Goal: Contribute content: Contribute content

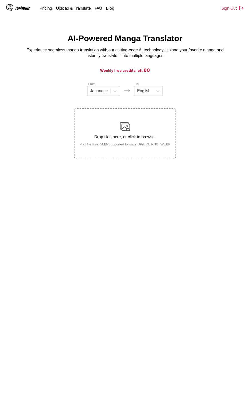
click at [98, 143] on small "Max file size: 5MB • Supported formats: JP(E)G, PNG, WEBP" at bounding box center [125, 144] width 99 height 4
click at [0, 0] on input "Drop files here, or click to browse. Max file size: 5MB • Supported formats: JP…" at bounding box center [0, 0] width 0 height 0
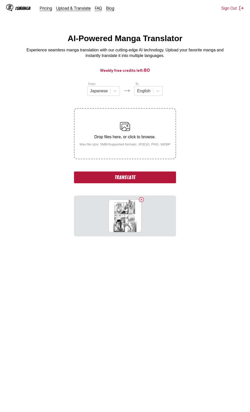
click at [154, 146] on small "Max file size: 5MB • Supported formats: JP(E)G, PNG, WEBP" at bounding box center [125, 144] width 99 height 4
click at [0, 0] on input "Drop files here, or click to browse. Max file size: 5MB • Supported formats: JP…" at bounding box center [0, 0] width 0 height 0
click at [142, 203] on button "Delete image" at bounding box center [141, 199] width 6 height 6
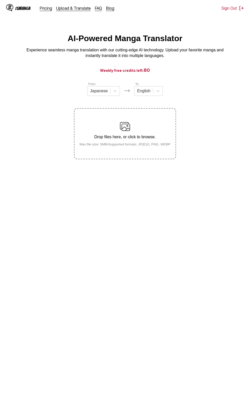
click at [167, 137] on p "Drop files here, or click to browse." at bounding box center [125, 137] width 99 height 5
click at [0, 0] on input "Drop files here, or click to browse. Max file size: 5MB • Supported formats: JP…" at bounding box center [0, 0] width 0 height 0
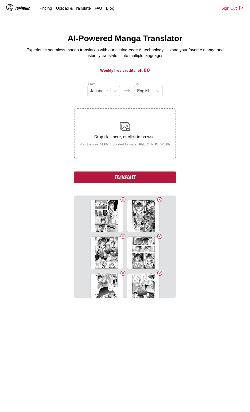
scroll to position [47, 0]
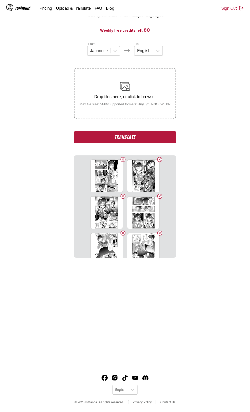
click at [93, 136] on button "Translate" at bounding box center [125, 137] width 102 height 12
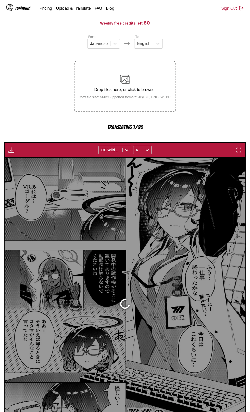
scroll to position [86, 0]
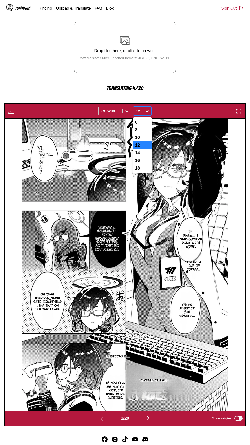
click at [141, 164] on div "16" at bounding box center [142, 161] width 18 height 8
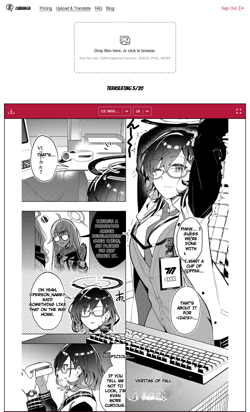
click at [144, 160] on img at bounding box center [125, 265] width 207 height 292
click at [40, 180] on img at bounding box center [125, 265] width 207 height 292
click at [41, 158] on p "That's..." at bounding box center [46, 154] width 20 height 7
click at [62, 145] on button "close-tooltip" at bounding box center [64, 145] width 8 height 8
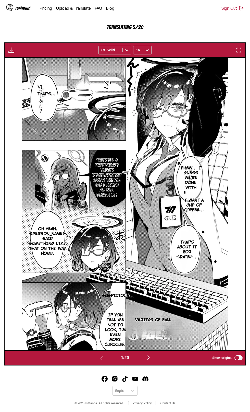
scroll to position [144, 0]
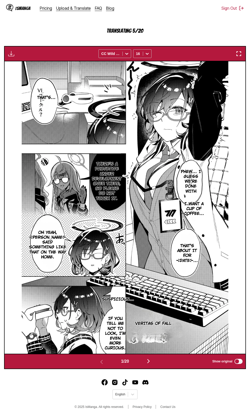
click at [152, 360] on img "button" at bounding box center [149, 361] width 6 height 6
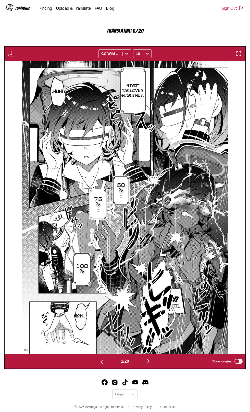
click at [101, 362] on img "button" at bounding box center [102, 362] width 6 height 6
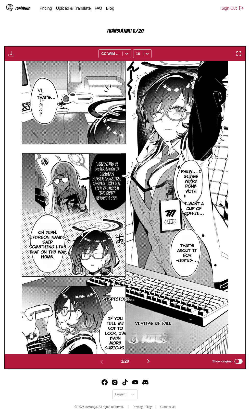
click at [148, 361] on img "button" at bounding box center [149, 361] width 6 height 6
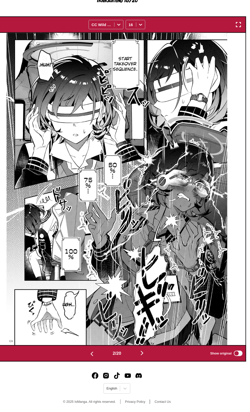
scroll to position [149, 0]
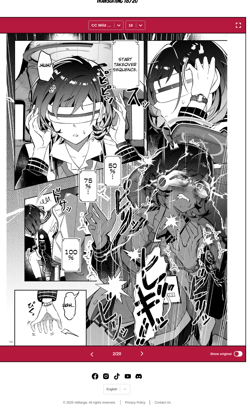
click at [99, 356] on img "button" at bounding box center [102, 357] width 6 height 6
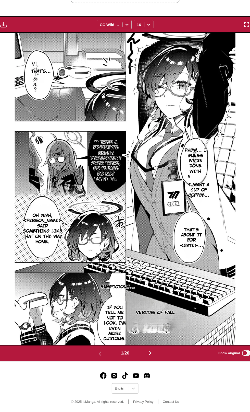
scroll to position [130, 0]
click at [12, 49] on img "button" at bounding box center [11, 49] width 6 height 6
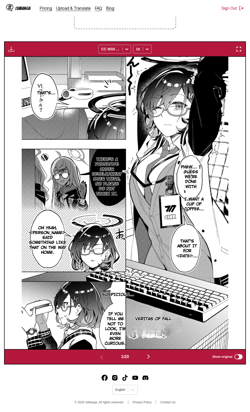
click at [11, 49] on img "button" at bounding box center [11, 49] width 6 height 6
click at [25, 67] on button "Download All" at bounding box center [25, 66] width 33 height 12
click at [22, 66] on button "Download All" at bounding box center [25, 66] width 33 height 12
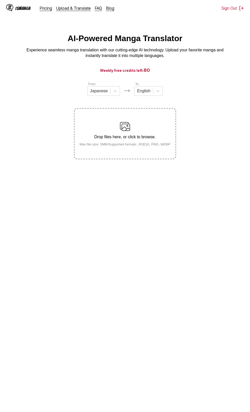
click at [171, 158] on label "Drop files here, or click to browse. Max file size: 5MB • Supported formats: JP…" at bounding box center [125, 134] width 101 height 50
click at [0, 0] on input "Drop files here, or click to browse. Max file size: 5MB • Supported formats: JP…" at bounding box center [0, 0] width 0 height 0
click at [143, 143] on div "Drop files here, or click to browse. Max file size: 5MB • Supported formats: JP…" at bounding box center [125, 133] width 99 height 25
click at [0, 0] on input "Drop files here, or click to browse. Max file size: 5MB • Supported formats: JP…" at bounding box center [0, 0] width 0 height 0
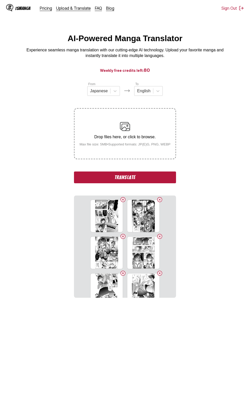
click at [91, 182] on button "Translate" at bounding box center [125, 177] width 102 height 12
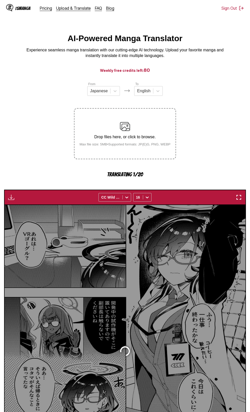
scroll to position [86, 0]
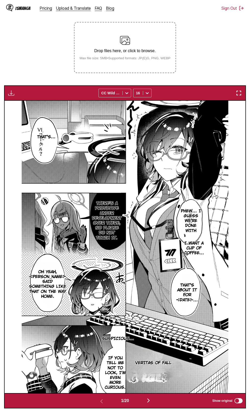
click at [13, 96] on button "button" at bounding box center [11, 93] width 9 height 7
click at [35, 98] on button "Download Panel" at bounding box center [25, 98] width 33 height 12
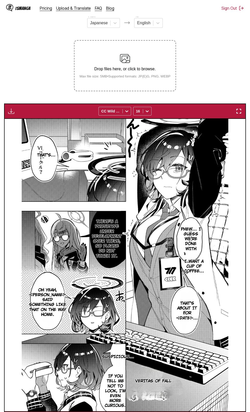
scroll to position [97, 0]
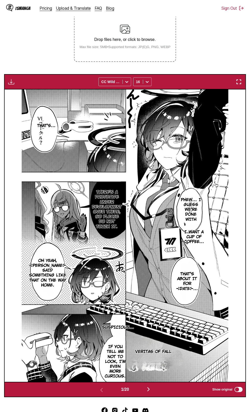
click at [53, 65] on section "From Japanese To English Drop files here, or click to browse. Max file size: 5M…" at bounding box center [125, 190] width 242 height 413
click at [149, 388] on img "button" at bounding box center [149, 389] width 6 height 6
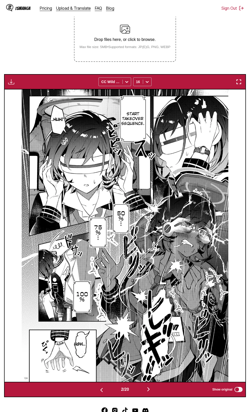
click at [13, 83] on img "button" at bounding box center [11, 82] width 6 height 6
click at [31, 87] on button "Download Panel" at bounding box center [25, 86] width 33 height 12
click at [150, 389] on img "button" at bounding box center [149, 389] width 6 height 6
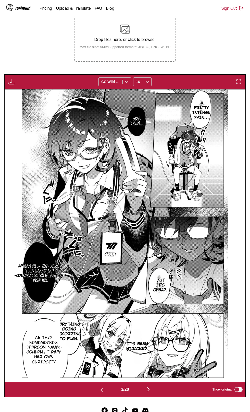
click at [99, 392] on img "button" at bounding box center [102, 390] width 6 height 6
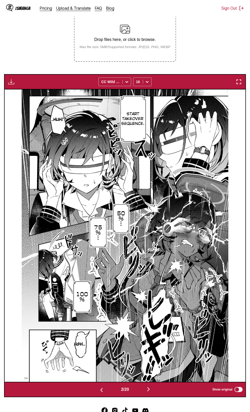
click at [155, 388] on button "button" at bounding box center [148, 389] width 31 height 7
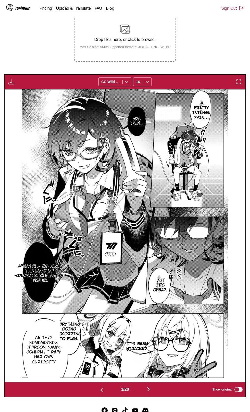
click at [56, 325] on section "As they remembered, [PERSON_NAME] couldn」t defy her own curiosity" at bounding box center [43, 349] width 33 height 56
click at [73, 332] on p "Everything's going according to plan." at bounding box center [69, 332] width 32 height 22
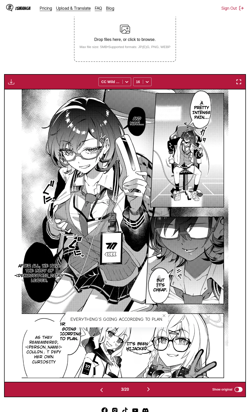
click at [164, 316] on icon "close-tooltip" at bounding box center [164, 316] width 4 height 4
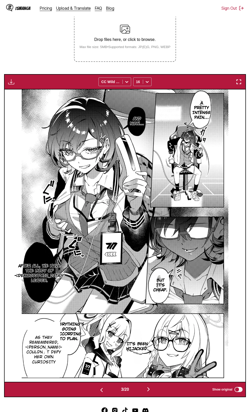
click at [101, 387] on button "button" at bounding box center [101, 389] width 31 height 7
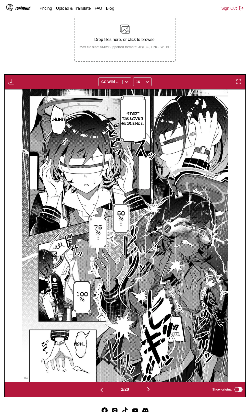
click at [154, 390] on button "button" at bounding box center [148, 389] width 31 height 7
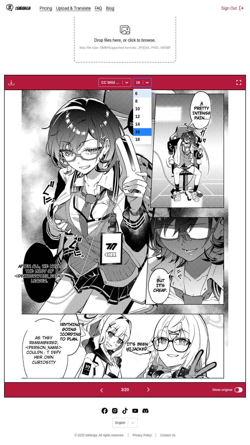
click at [145, 125] on div "14" at bounding box center [142, 125] width 18 height 8
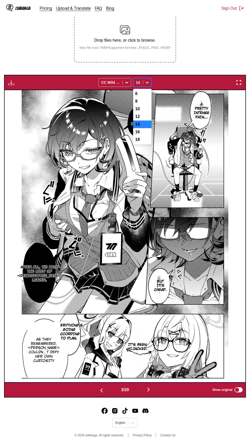
click at [145, 105] on div "8" at bounding box center [142, 102] width 18 height 8
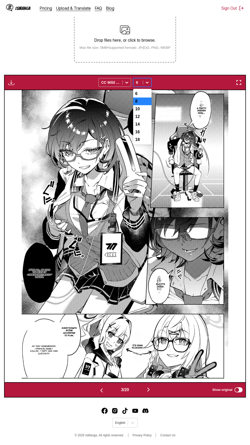
click at [143, 110] on div "10" at bounding box center [142, 109] width 18 height 8
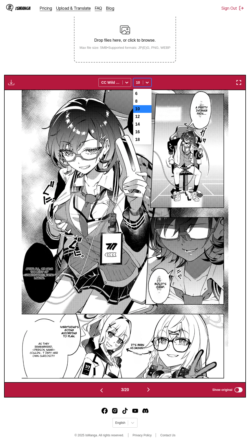
click at [144, 131] on div "16" at bounding box center [142, 132] width 18 height 8
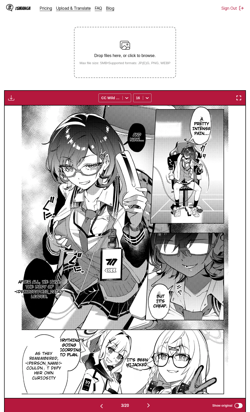
scroll to position [54, 0]
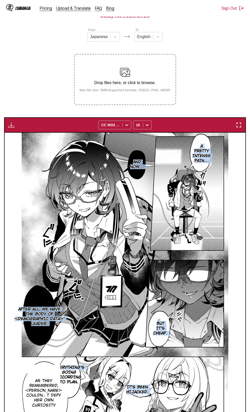
click at [222, 61] on section "From Japanese To English Drop files here, or click to browse. Max file size: 5M…" at bounding box center [125, 233] width 242 height 413
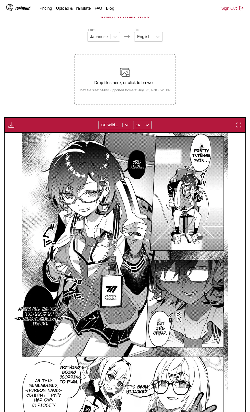
click at [12, 126] on img "button" at bounding box center [11, 125] width 6 height 6
click at [33, 127] on button "Download Panel" at bounding box center [25, 130] width 33 height 12
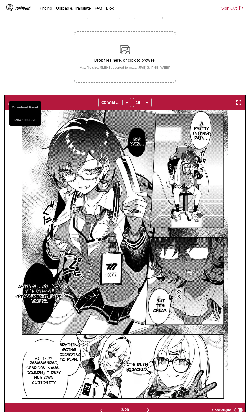
scroll to position [93, 0]
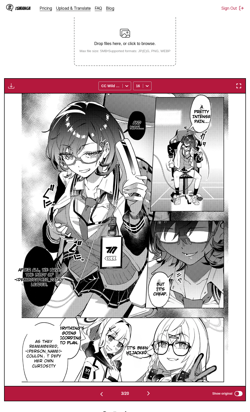
click at [148, 396] on img "button" at bounding box center [149, 393] width 6 height 6
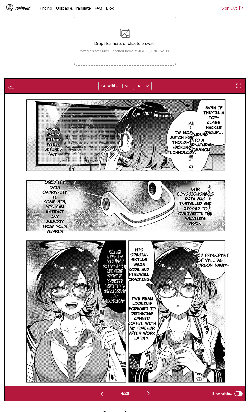
click at [10, 87] on img "button" at bounding box center [11, 86] width 6 height 6
click at [14, 83] on button "button" at bounding box center [11, 85] width 9 height 7
click at [26, 91] on button "Download Panel" at bounding box center [25, 91] width 33 height 12
click at [155, 396] on button "button" at bounding box center [148, 393] width 31 height 7
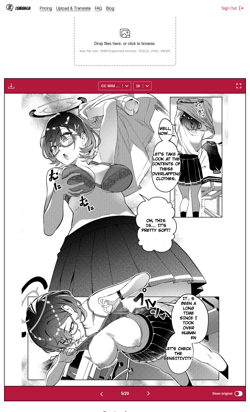
click at [11, 87] on img "button" at bounding box center [11, 86] width 6 height 6
click at [27, 91] on button "Download Panel" at bounding box center [25, 91] width 33 height 12
click at [152, 391] on img "button" at bounding box center [149, 393] width 6 height 6
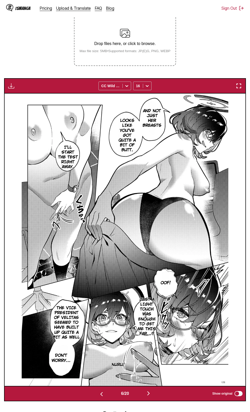
click at [12, 86] on img "button" at bounding box center [11, 86] width 6 height 6
click at [34, 88] on button "Download Panel" at bounding box center [25, 91] width 33 height 12
click at [152, 391] on img "button" at bounding box center [149, 393] width 6 height 6
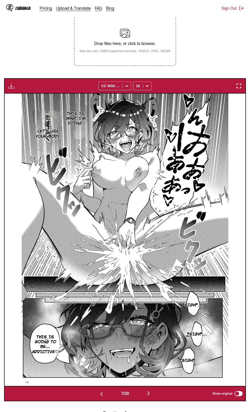
click at [11, 87] on img "button" at bounding box center [11, 86] width 6 height 6
click at [34, 92] on button "Download Panel" at bounding box center [25, 91] width 33 height 12
click at [151, 393] on img "button" at bounding box center [149, 393] width 6 height 6
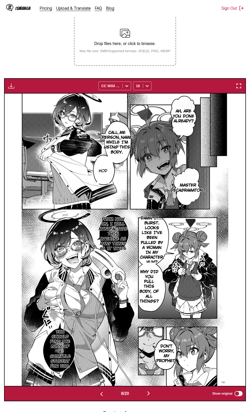
click at [13, 88] on img "button" at bounding box center [11, 86] width 6 height 6
click at [37, 94] on button "Download Panel" at bounding box center [25, 91] width 33 height 12
click at [150, 394] on img "button" at bounding box center [149, 393] width 6 height 6
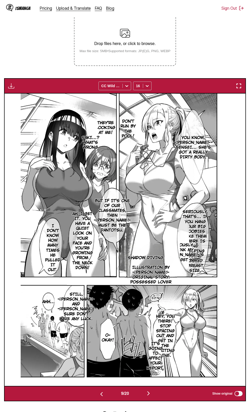
click at [11, 87] on img "button" at bounding box center [11, 86] width 6 height 6
click at [32, 89] on button "Download Panel" at bounding box center [25, 91] width 33 height 12
click at [150, 394] on img "button" at bounding box center [149, 393] width 6 height 6
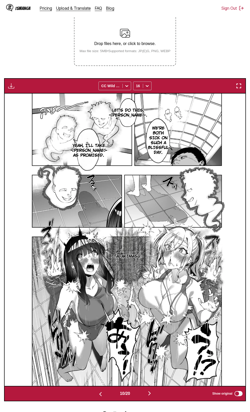
click at [14, 89] on img "button" at bounding box center [11, 86] width 6 height 6
click at [101, 396] on img "button" at bounding box center [101, 394] width 6 height 6
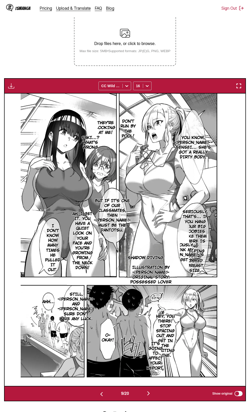
click at [152, 395] on img "button" at bounding box center [149, 393] width 6 height 6
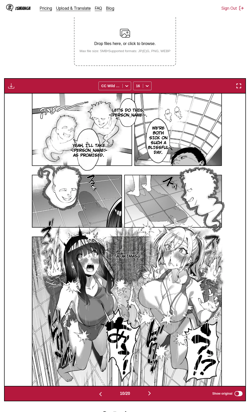
click at [11, 87] on img "button" at bounding box center [11, 86] width 6 height 6
click at [33, 92] on button "Download Panel" at bounding box center [25, 91] width 33 height 12
click at [152, 396] on img "button" at bounding box center [150, 393] width 6 height 6
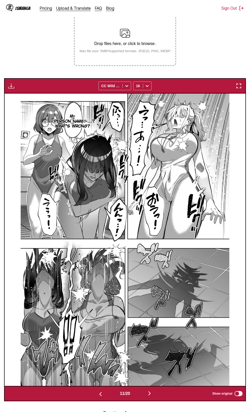
click at [13, 88] on img "button" at bounding box center [11, 86] width 6 height 6
click at [38, 91] on button "Download Panel" at bounding box center [25, 91] width 33 height 12
click at [98, 395] on img "button" at bounding box center [101, 394] width 6 height 6
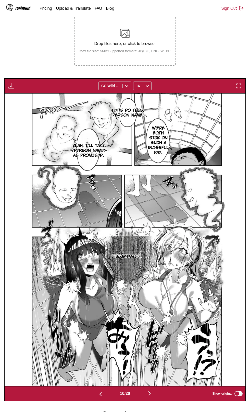
click at [98, 395] on img "button" at bounding box center [101, 394] width 6 height 6
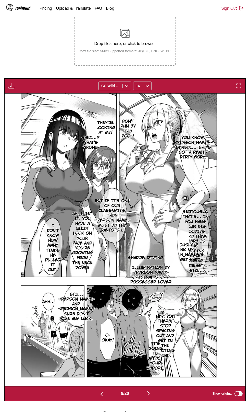
click at [150, 393] on img "button" at bounding box center [149, 393] width 6 height 6
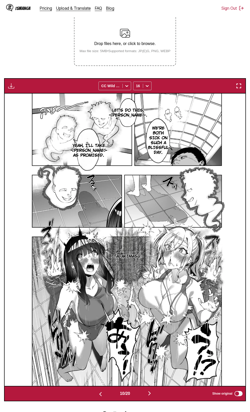
click at [151, 393] on img "button" at bounding box center [150, 393] width 6 height 6
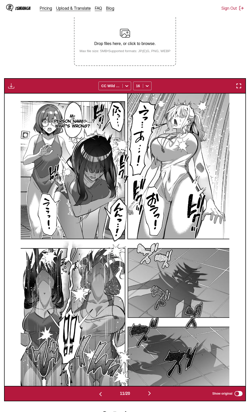
click at [150, 396] on img "button" at bounding box center [150, 393] width 6 height 6
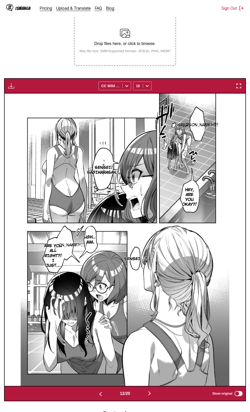
click at [14, 87] on img "button" at bounding box center [11, 86] width 6 height 6
click at [34, 92] on button "Download Panel" at bounding box center [25, 91] width 33 height 12
click at [150, 397] on button "button" at bounding box center [149, 393] width 31 height 7
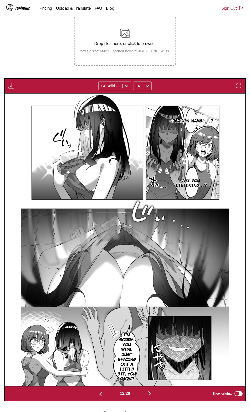
click at [11, 86] on img "button" at bounding box center [11, 86] width 6 height 6
click at [35, 89] on button "Download Panel" at bounding box center [25, 91] width 33 height 12
click at [153, 392] on img "button" at bounding box center [150, 393] width 6 height 6
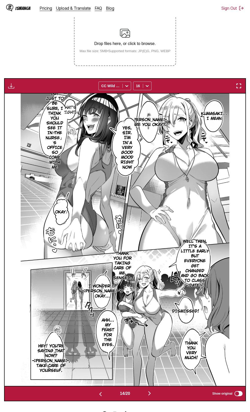
click at [11, 87] on img "button" at bounding box center [11, 86] width 6 height 6
click at [35, 91] on button "Download Panel" at bounding box center [25, 91] width 33 height 12
click at [153, 395] on img "button" at bounding box center [150, 393] width 6 height 6
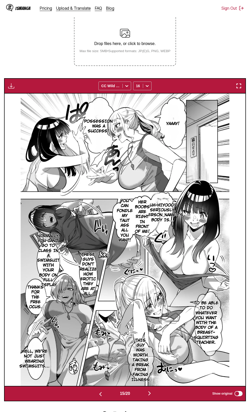
click at [12, 87] on img "button" at bounding box center [11, 86] width 6 height 6
click at [32, 92] on button "Download Panel" at bounding box center [25, 91] width 33 height 12
click at [95, 397] on div "15 / 20" at bounding box center [125, 393] width 80 height 7
click at [103, 395] on button "button" at bounding box center [100, 393] width 31 height 7
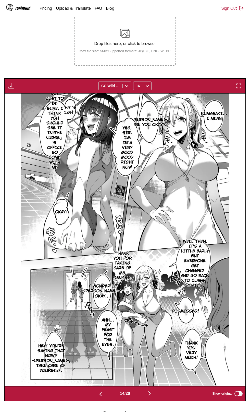
click at [149, 396] on img "button" at bounding box center [150, 393] width 6 height 6
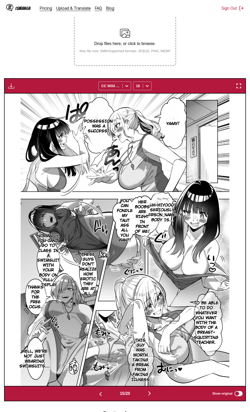
click at [153, 396] on img "button" at bounding box center [150, 393] width 6 height 6
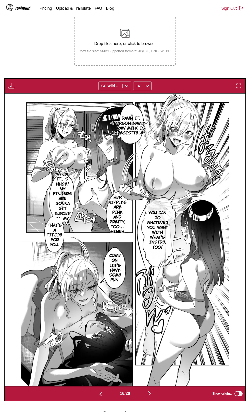
click at [99, 396] on img "button" at bounding box center [101, 394] width 6 height 6
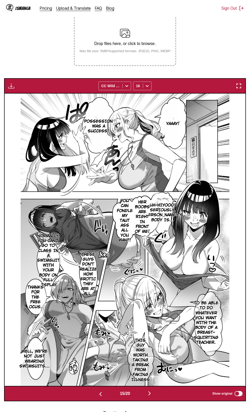
click at [149, 394] on img "button" at bounding box center [150, 393] width 6 height 6
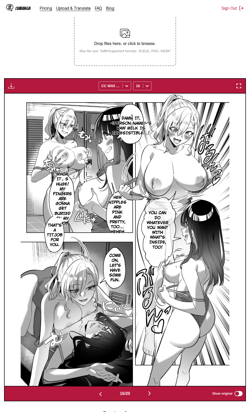
click at [11, 87] on img "button" at bounding box center [11, 86] width 6 height 6
click at [33, 92] on button "Download Panel" at bounding box center [25, 91] width 33 height 12
click at [154, 395] on button "button" at bounding box center [149, 393] width 31 height 7
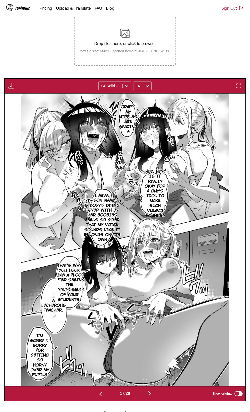
click at [11, 89] on img "button" at bounding box center [11, 86] width 6 height 6
click at [35, 90] on button "Download Panel" at bounding box center [25, 91] width 33 height 12
click at [152, 391] on img "button" at bounding box center [150, 393] width 6 height 6
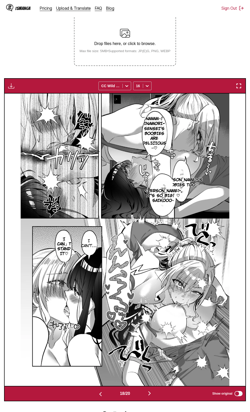
click at [12, 87] on img "button" at bounding box center [11, 86] width 6 height 6
click at [37, 90] on button "Download Panel" at bounding box center [25, 91] width 33 height 12
click at [151, 395] on img "button" at bounding box center [150, 393] width 6 height 6
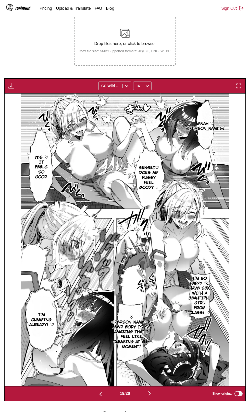
click at [12, 87] on img "button" at bounding box center [11, 86] width 6 height 6
click at [35, 91] on button "Download Panel" at bounding box center [25, 91] width 33 height 12
click at [151, 394] on img "button" at bounding box center [150, 393] width 6 height 6
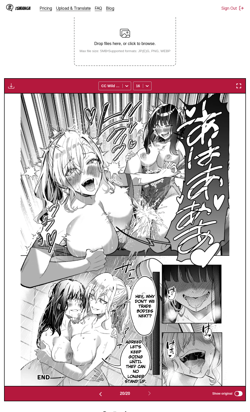
click at [12, 87] on img "button" at bounding box center [11, 86] width 6 height 6
click at [32, 90] on button "Preparing..." at bounding box center [25, 91] width 33 height 12
click at [32, 90] on button "Download Panel" at bounding box center [25, 91] width 33 height 12
